Goal: Task Accomplishment & Management: Complete application form

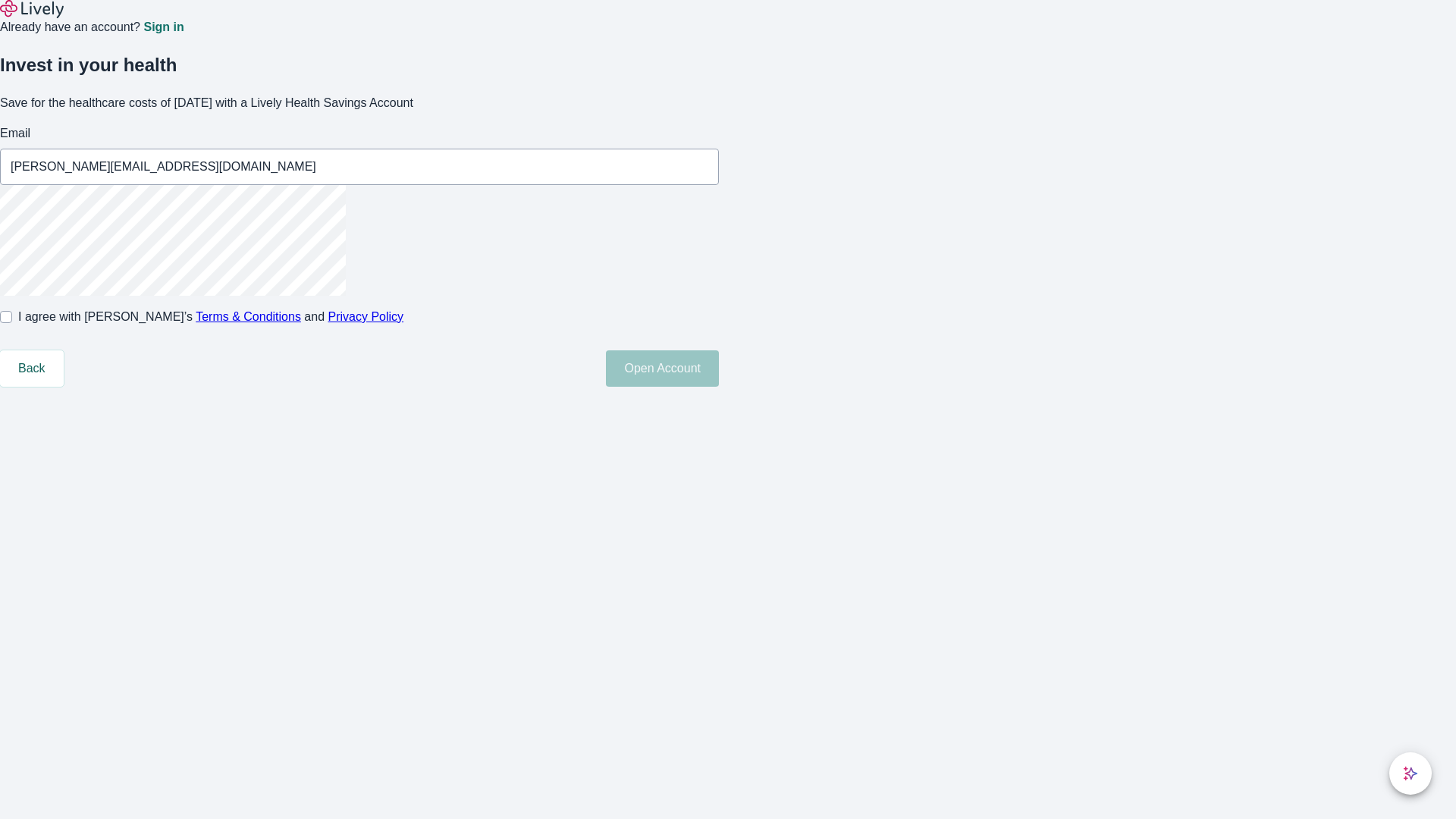
click at [12, 323] on input "I agree with Lively’s Terms & Conditions and Privacy Policy" at bounding box center [6, 318] width 12 height 12
checkbox input "true"
click at [719, 387] on button "Open Account" at bounding box center [663, 368] width 113 height 36
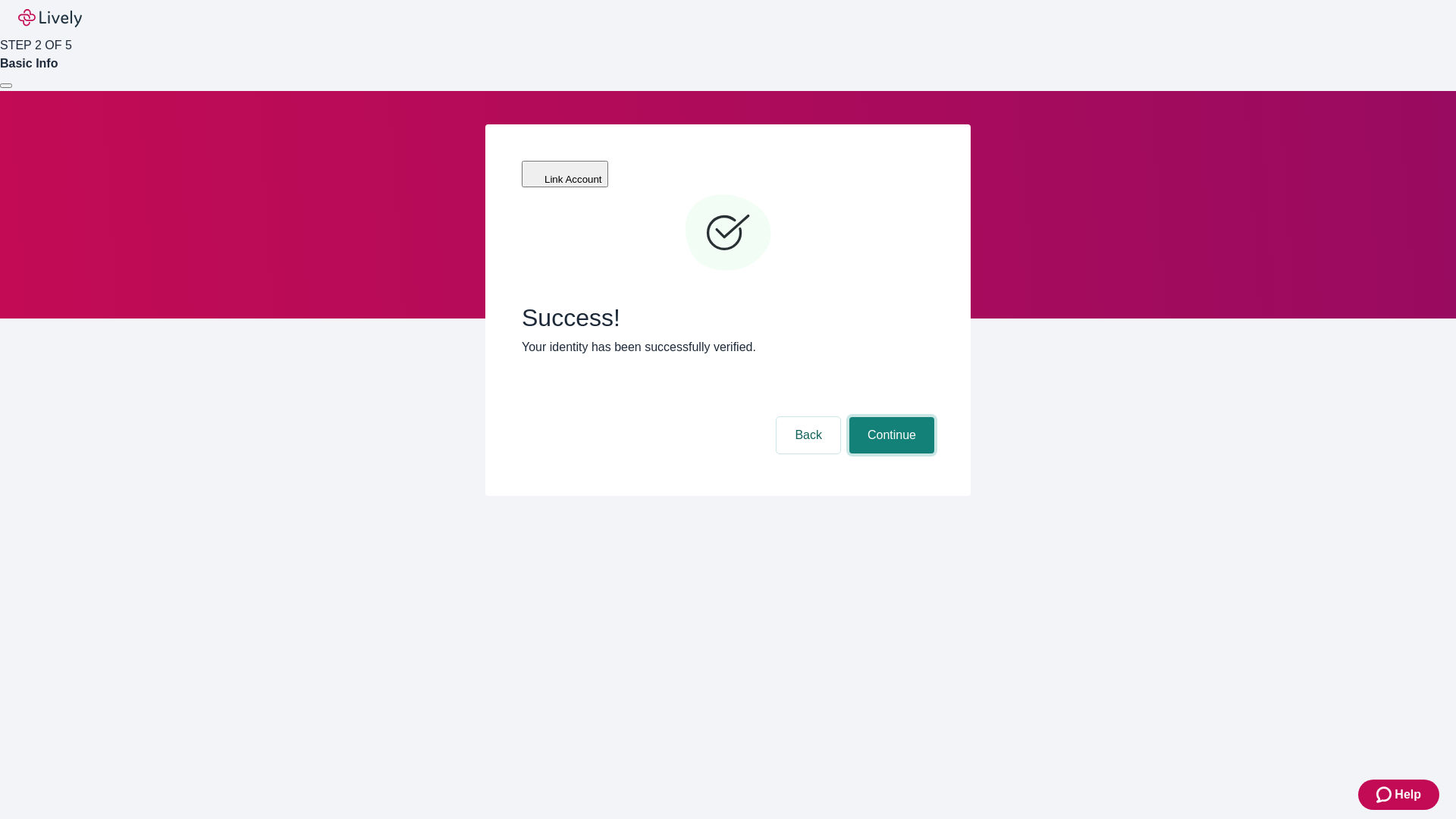
click at [889, 417] on button "Continue" at bounding box center [891, 435] width 85 height 36
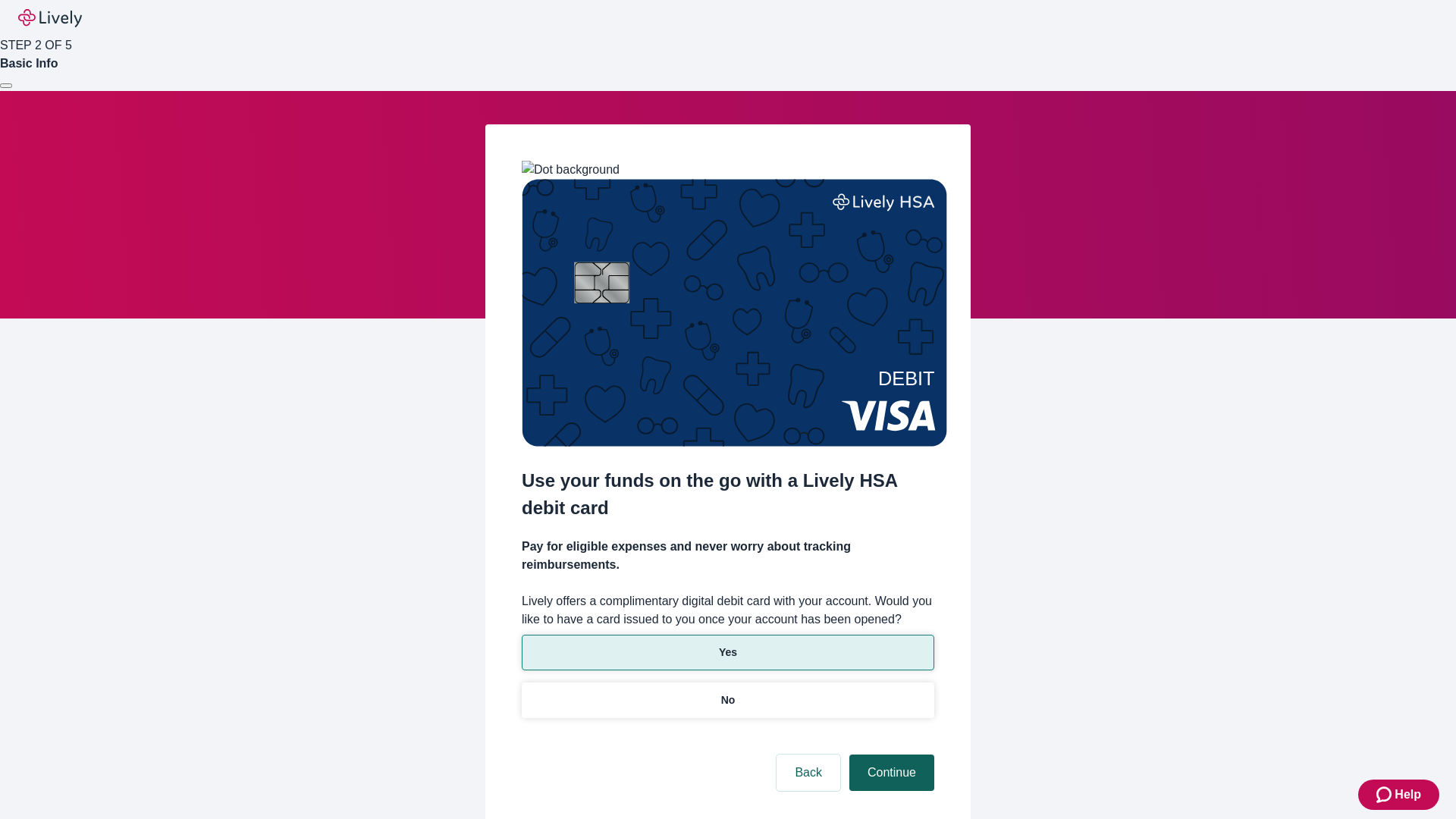
click at [727, 692] on p "No" at bounding box center [728, 700] width 15 height 16
click at [889, 755] on button "Continue" at bounding box center [891, 772] width 85 height 36
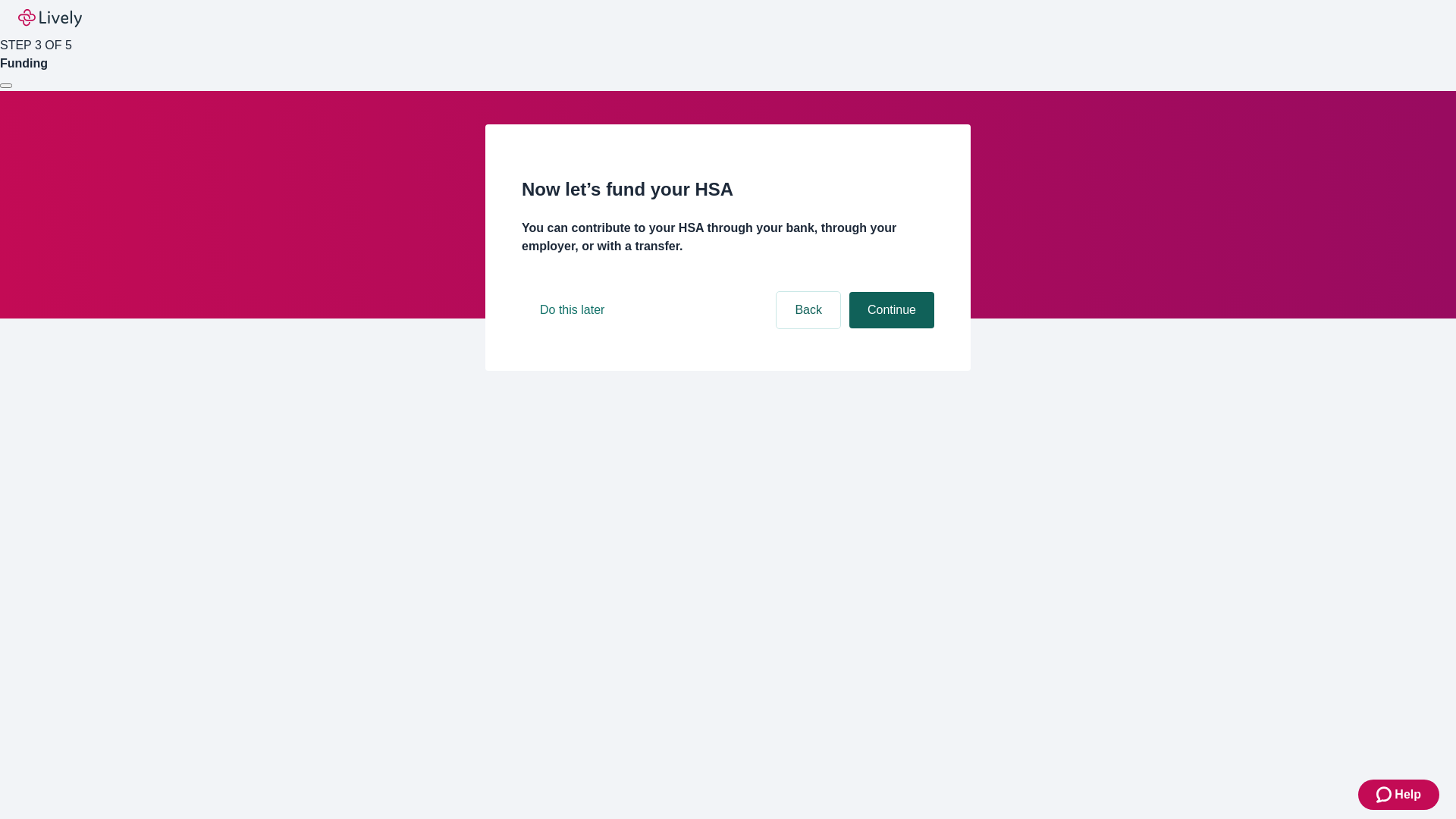
click at [889, 328] on button "Continue" at bounding box center [891, 310] width 85 height 36
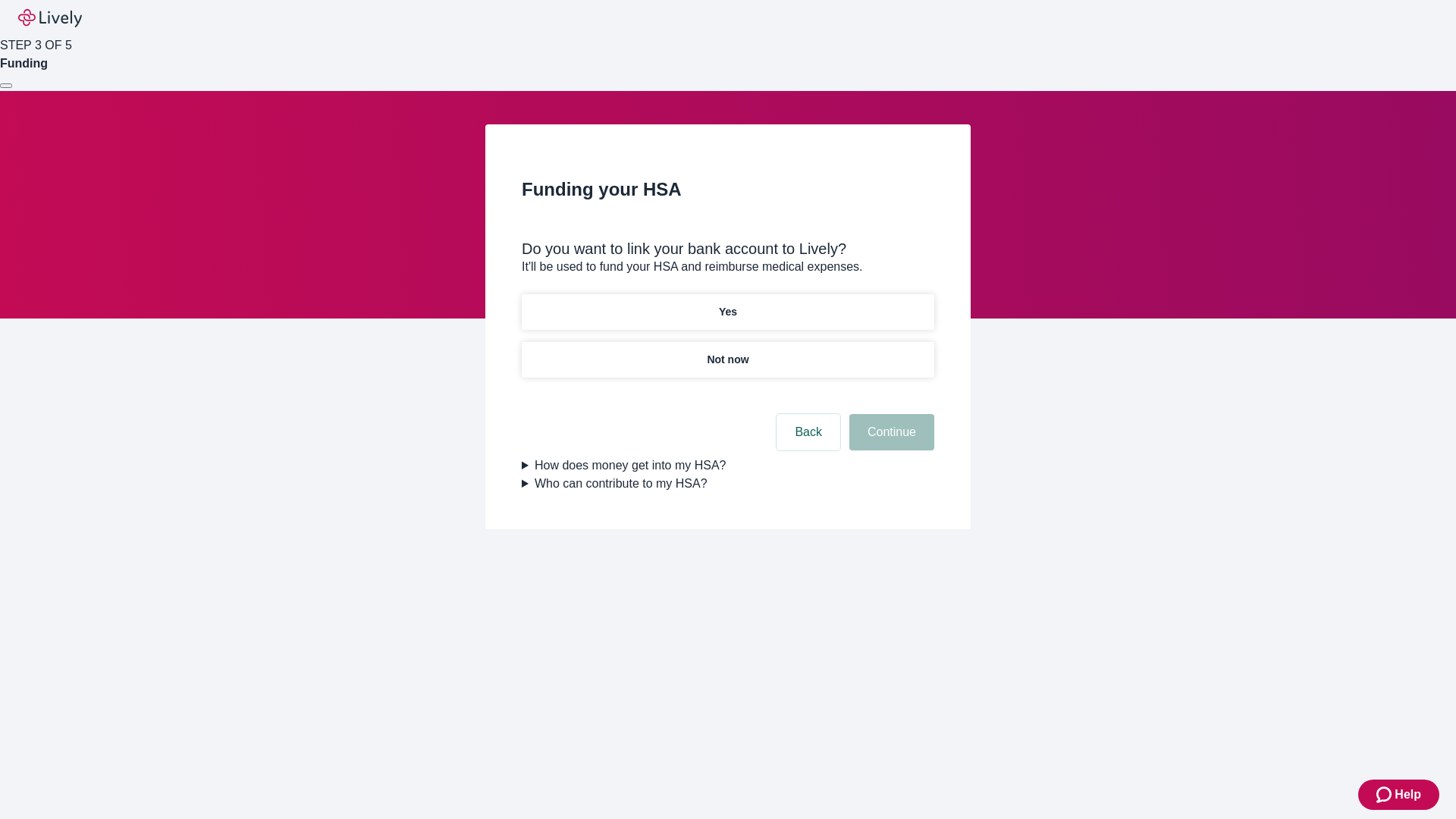
click at [727, 352] on p "Not now" at bounding box center [728, 359] width 42 height 16
click at [889, 442] on button "Continue" at bounding box center [891, 432] width 85 height 36
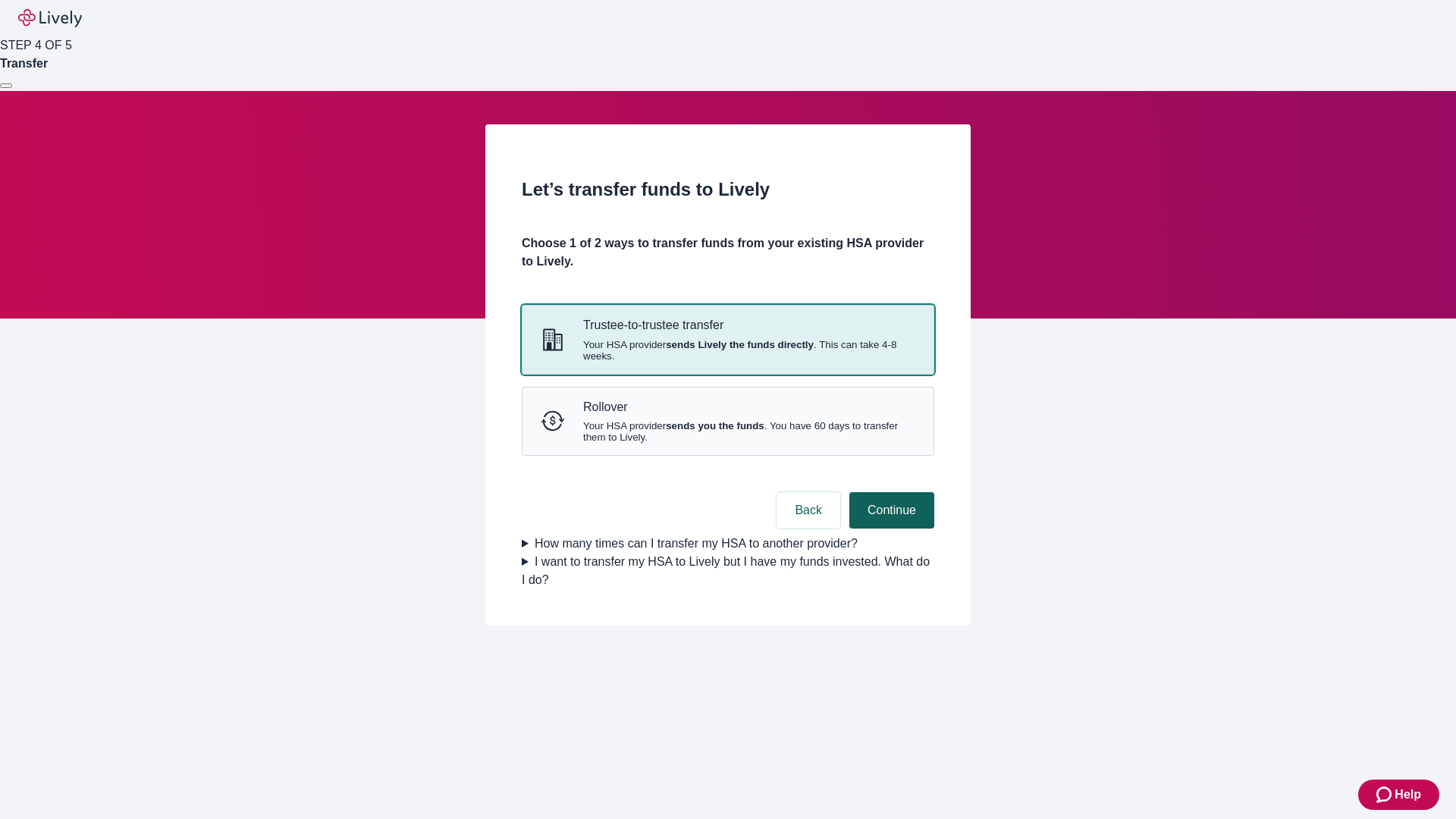
click at [727, 350] on strong "sends Lively the funds directly" at bounding box center [740, 345] width 148 height 12
click at [889, 529] on button "Continue" at bounding box center [891, 510] width 85 height 36
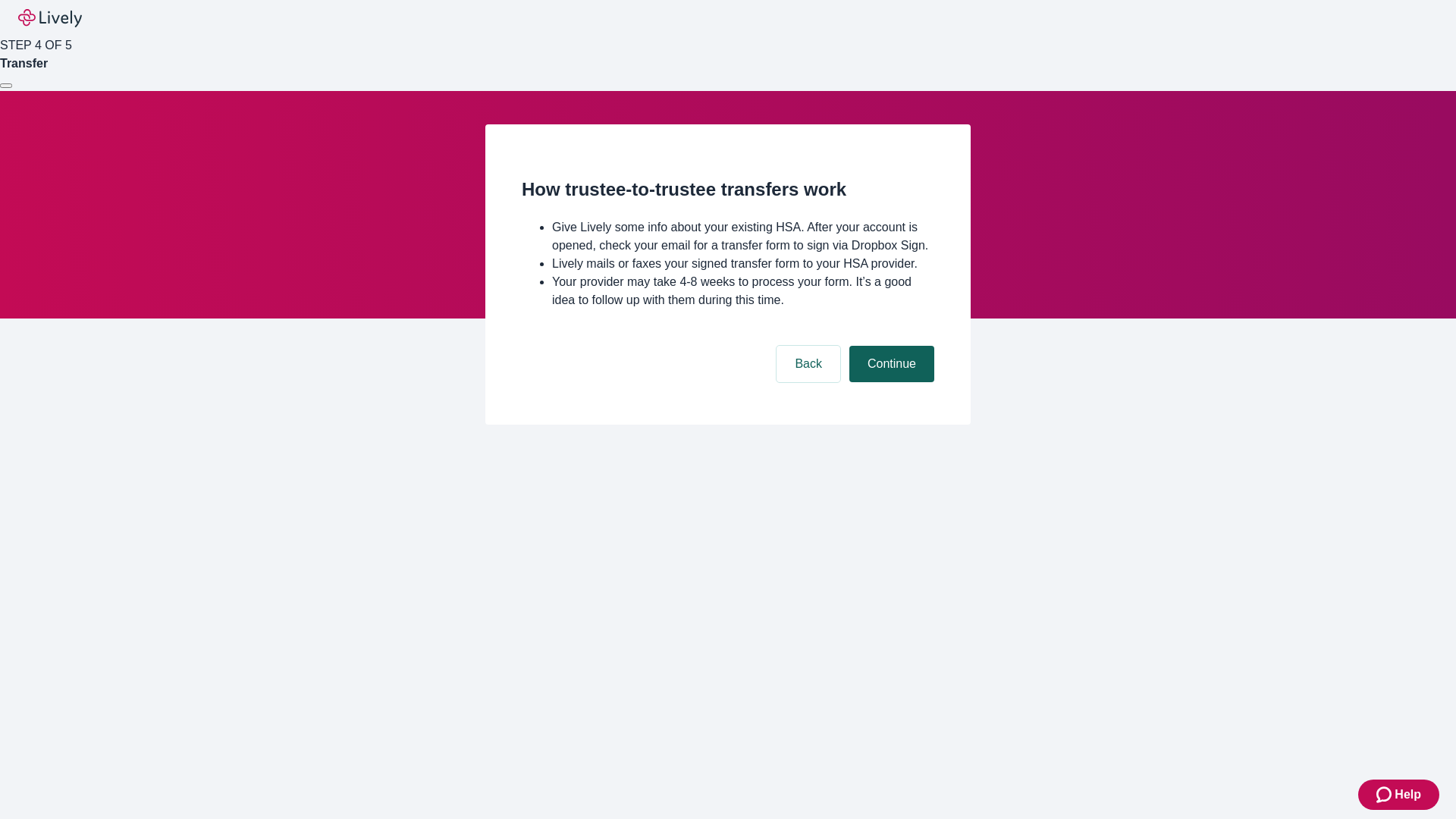
click at [889, 382] on button "Continue" at bounding box center [891, 363] width 85 height 36
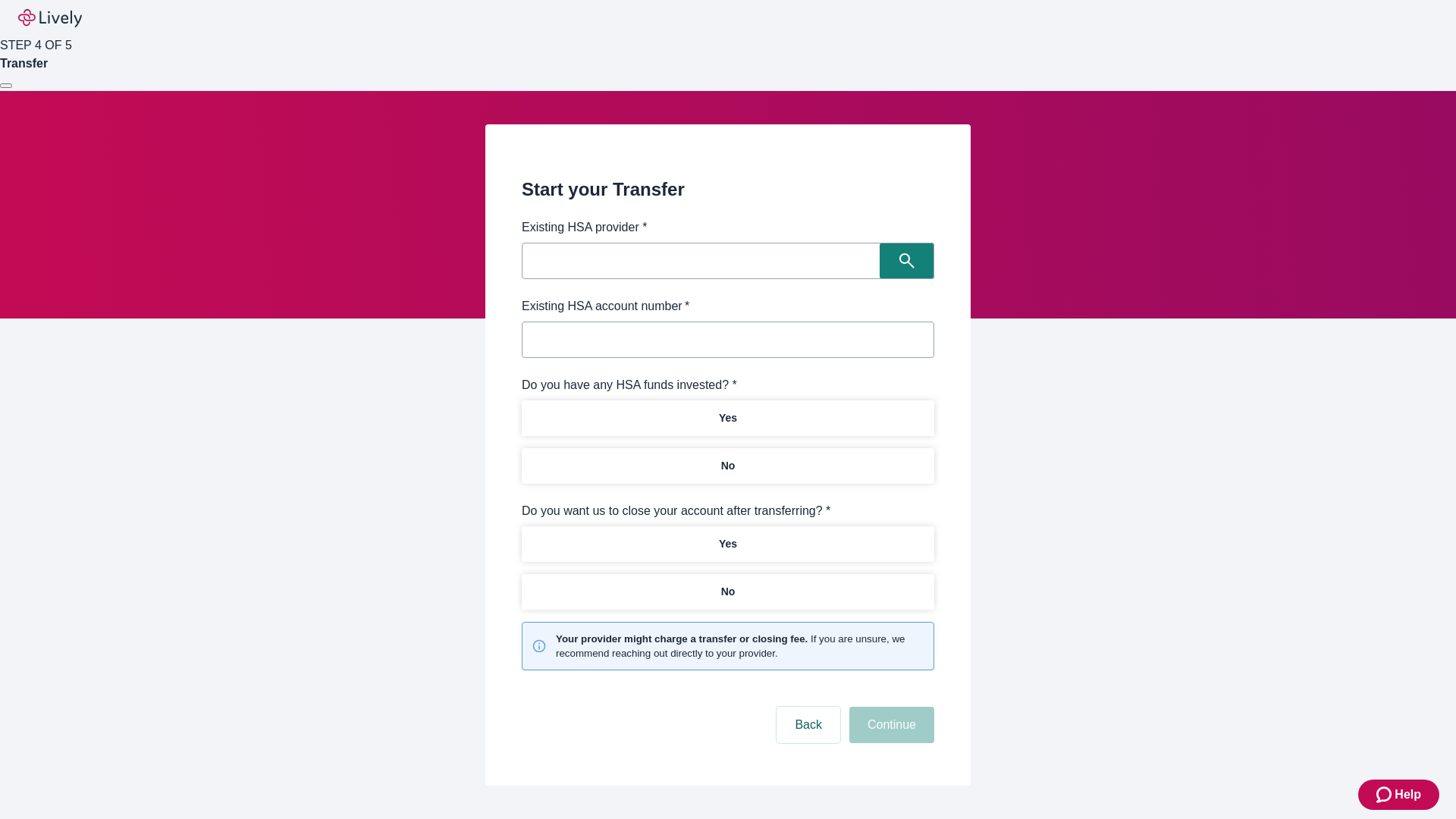
type input "Other"
